Goal: Check status: Check status

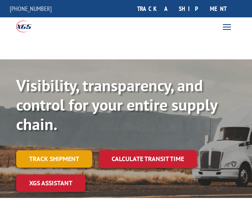
click at [82, 161] on link "Track shipment" at bounding box center [54, 158] width 76 height 17
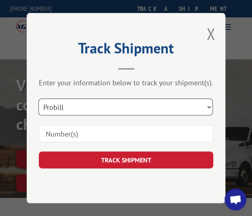
click at [139, 104] on select "Select category... Probill BOL PO" at bounding box center [125, 107] width 174 height 17
click at [40, 99] on select "Select category... Probill BOL PO" at bounding box center [125, 107] width 174 height 17
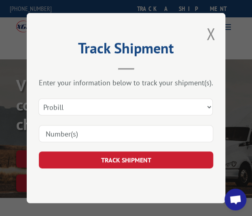
click at [73, 136] on input at bounding box center [126, 133] width 174 height 17
paste input "17501697"
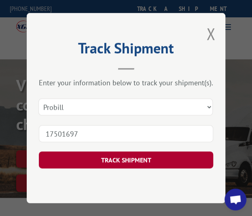
type input "17501697"
click at [73, 157] on button "TRACK SHIPMENT" at bounding box center [126, 160] width 174 height 17
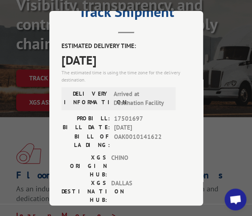
scroll to position [16, 0]
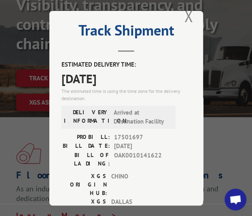
click at [230, 193] on span "Open chat" at bounding box center [235, 200] width 22 height 22
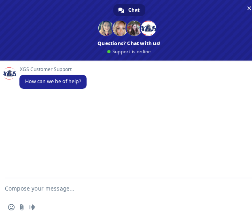
click at [76, 190] on textarea "Compose your message..." at bounding box center [119, 188] width 229 height 20
type textarea "hi please check the status of this 17501697"
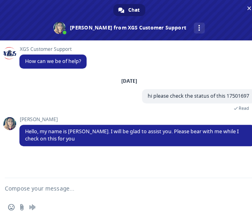
click at [78, 189] on textarea "Compose your message..." at bounding box center [119, 188] width 229 height 20
type textarea "thanks, [PERSON_NAME]"
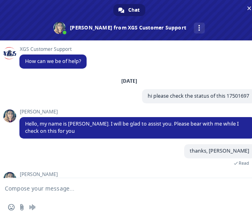
scroll to position [26, 0]
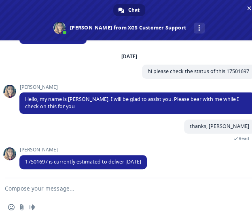
click at [82, 189] on textarea "Compose your message..." at bounding box center [119, 188] width 229 height 20
type textarea "thanks"
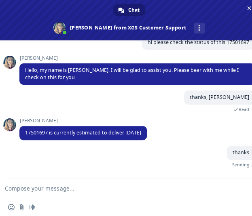
scroll to position [46, 0]
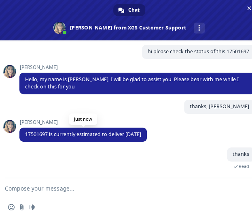
copy span "estimated to deliver [DATE]"
drag, startPoint x: 78, startPoint y: 135, endPoint x: 159, endPoint y: 133, distance: 80.5
click at [141, 133] on span "17501697 is currently estimated to deliver [DATE]" at bounding box center [83, 134] width 116 height 7
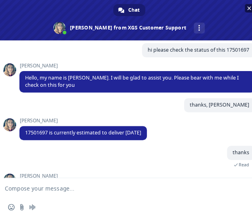
scroll to position [114, 0]
